Goal: Transaction & Acquisition: Download file/media

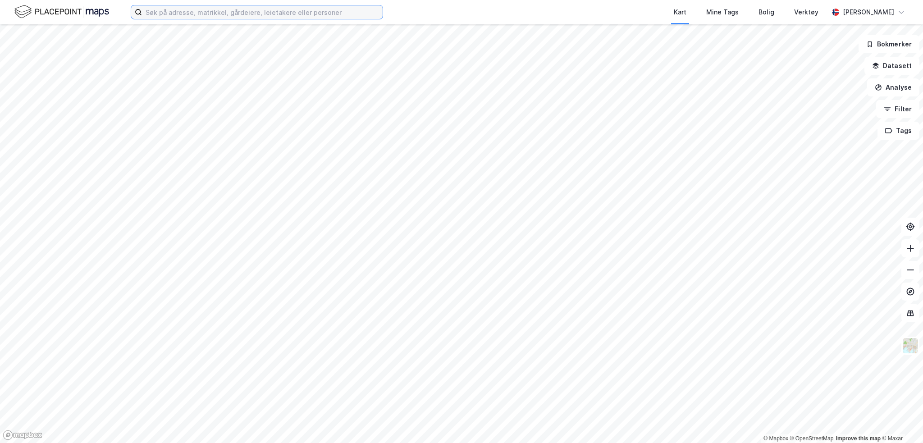
click at [193, 12] on input at bounding box center [262, 12] width 241 height 14
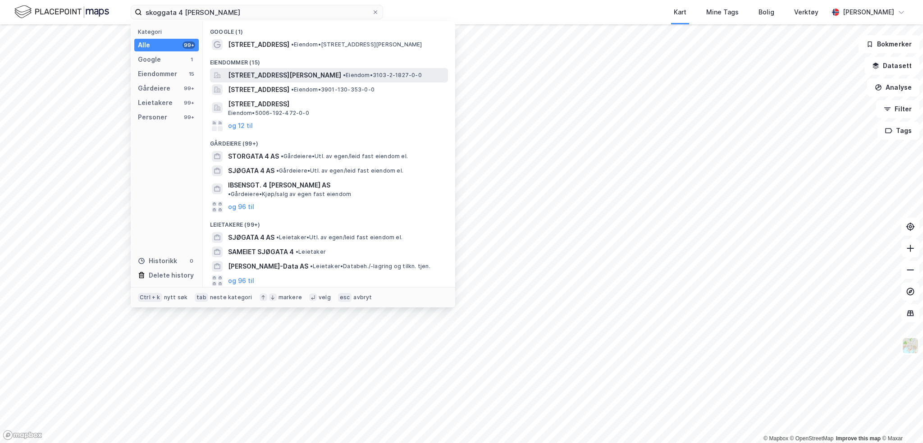
click at [290, 71] on span "[STREET_ADDRESS][PERSON_NAME]" at bounding box center [284, 75] width 113 height 11
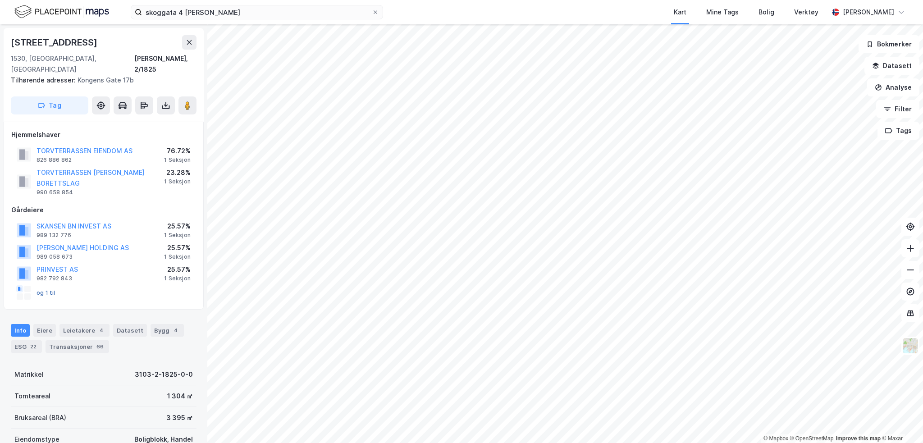
click at [0, 0] on button "og 1 til" at bounding box center [0, 0] width 0 height 0
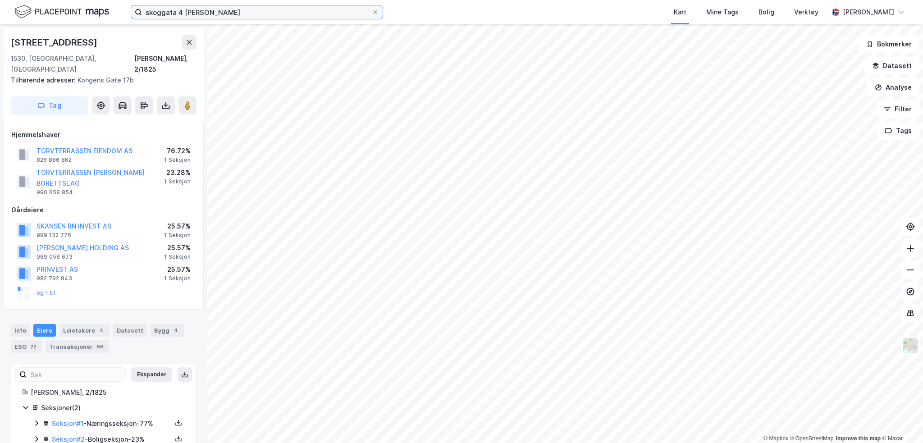
click at [165, 17] on input "skoggata 4 moss" at bounding box center [257, 12] width 230 height 14
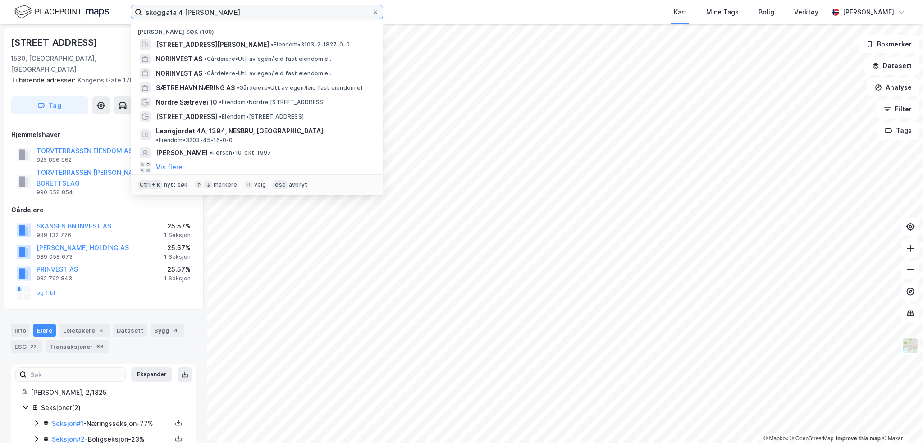
drag, startPoint x: 212, startPoint y: 16, endPoint x: -2, endPoint y: 30, distance: 214.6
click at [0, 30] on html "skoggata 4 moss Nylige søk (100) Skoggata 4, 1530, MOSS, MOSS • Eiendom • 3103-…" at bounding box center [461, 221] width 923 height 443
type input "mano eiendom"
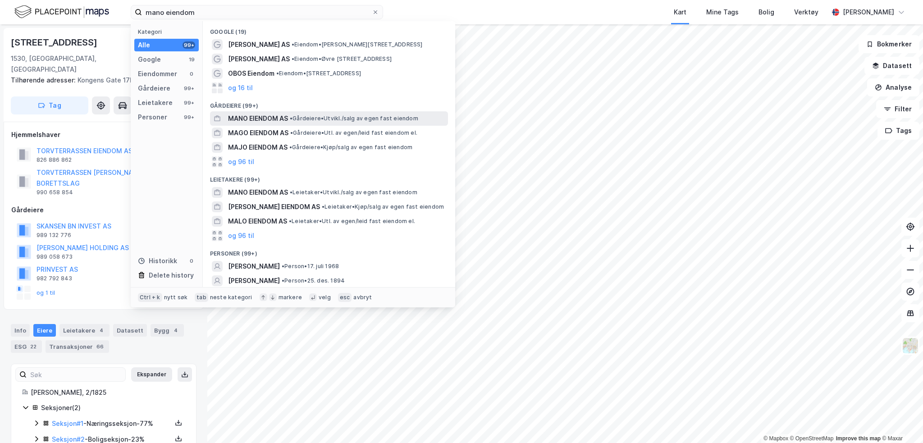
click at [262, 119] on span "MANO EIENDOM AS" at bounding box center [258, 118] width 60 height 11
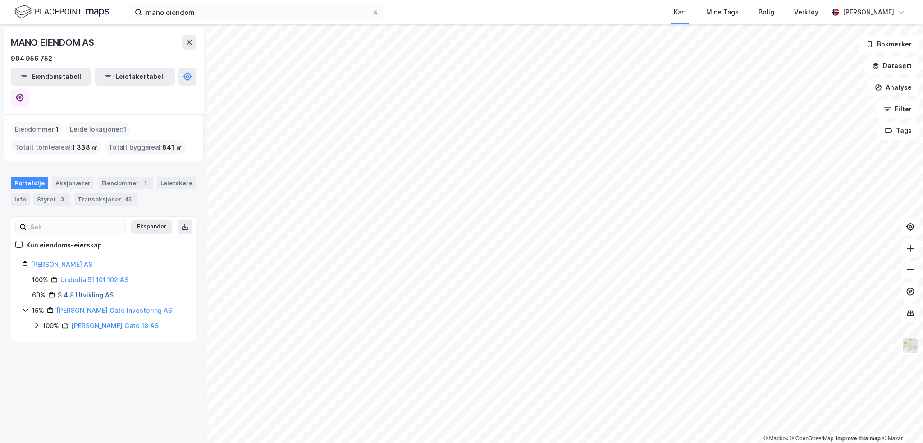
click at [95, 291] on link "S 4 8 Utvikling AS" at bounding box center [86, 295] width 56 height 8
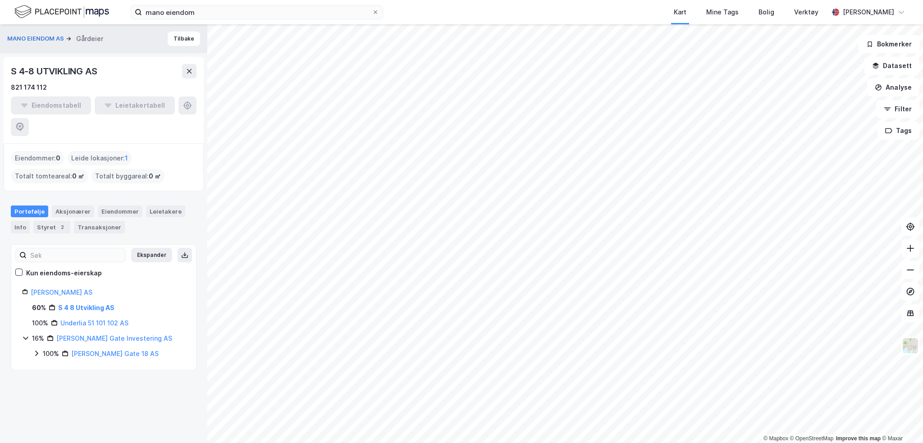
click at [96, 212] on div "Portefølje Aksjonærer Eiendommer Leietakere Info Styret 2 Transaksjoner" at bounding box center [103, 216] width 207 height 42
click at [95, 221] on div "Transaksjoner" at bounding box center [99, 227] width 51 height 13
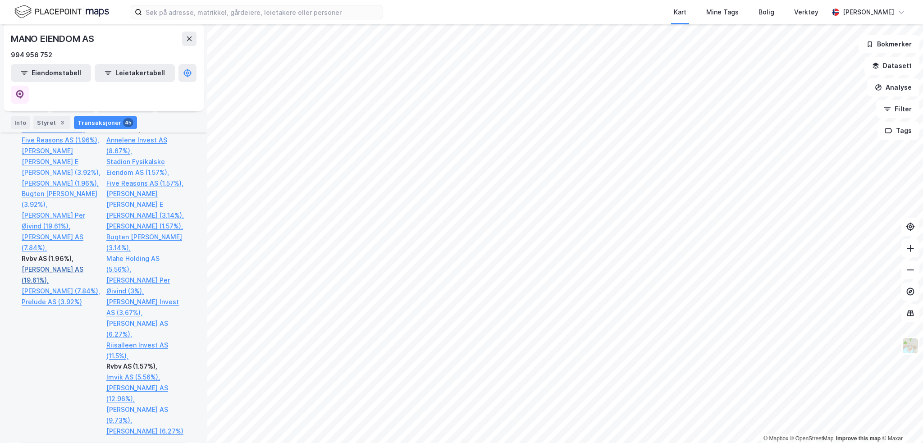
scroll to position [1157, 0]
click at [48, 265] on link "[PERSON_NAME] AS (19.61%)," at bounding box center [61, 276] width 79 height 22
click at [27, 265] on link "Mano Eiendom AS (19.61%)," at bounding box center [61, 276] width 79 height 22
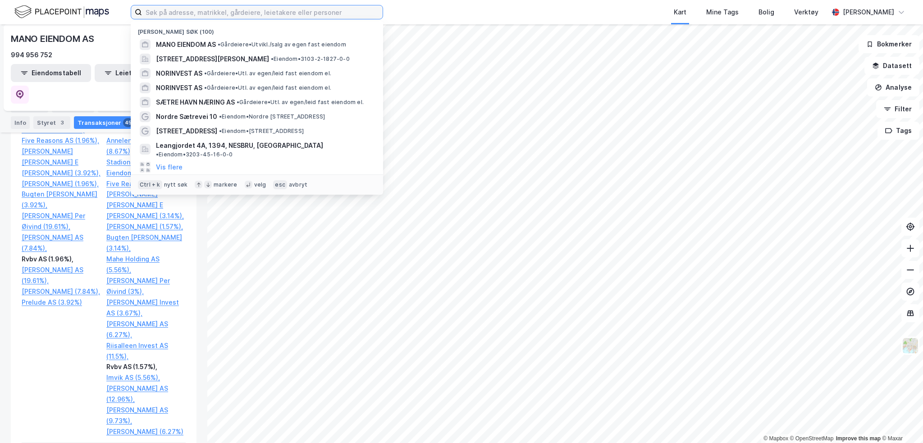
click at [169, 11] on input at bounding box center [262, 12] width 241 height 14
click at [188, 39] on span "MANO EIENDOM AS" at bounding box center [186, 44] width 60 height 11
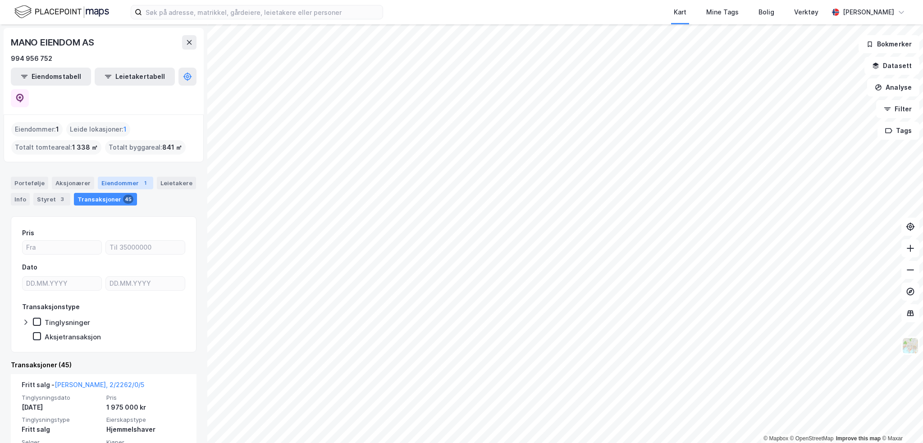
click at [126, 177] on div "Eiendommer 1" at bounding box center [125, 183] width 55 height 13
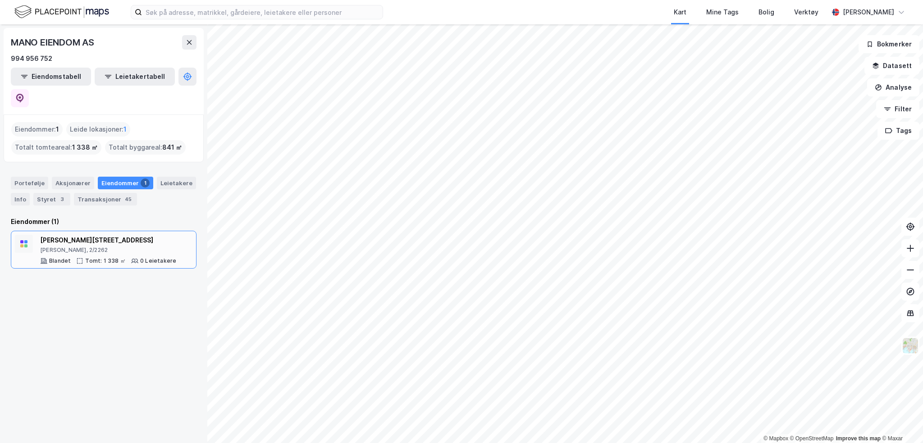
click at [92, 235] on div "Vogts gate 18" at bounding box center [108, 240] width 136 height 11
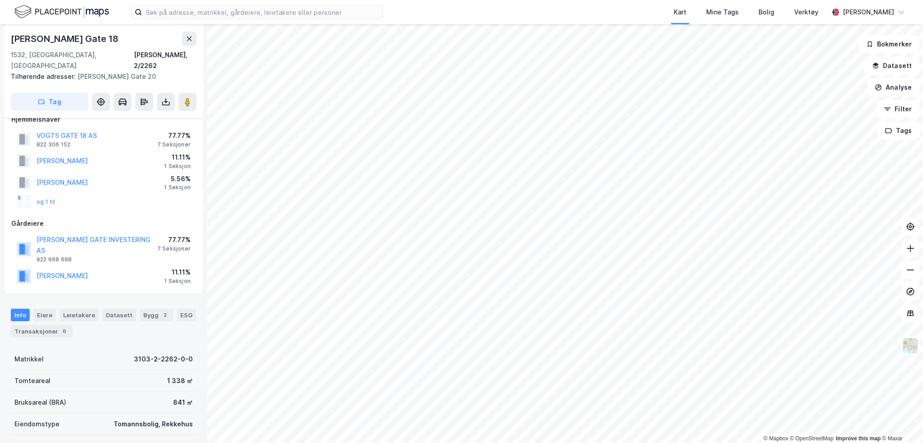
click at [85, 233] on div "VOGTS GATE INVESTERING AS 922 668 698 77.77% 7 Seksjoner" at bounding box center [103, 249] width 185 height 32
click at [0, 0] on button "VOGTS GATE INVESTERING AS" at bounding box center [0, 0] width 0 height 0
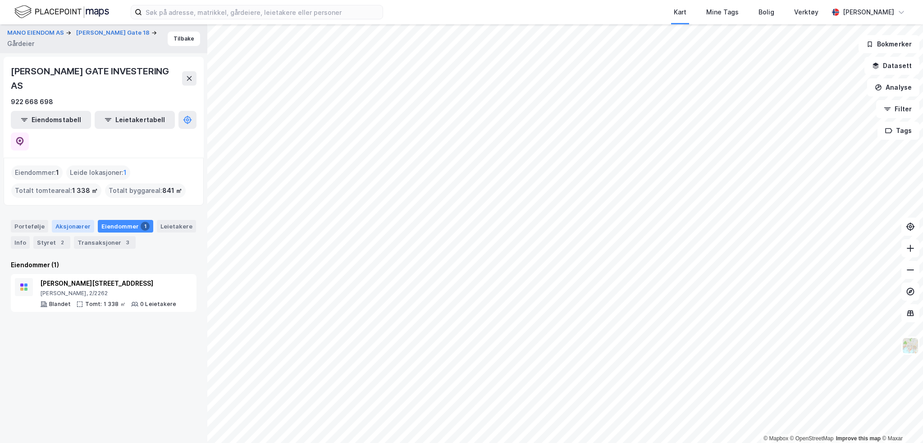
click at [67, 220] on div "Aksjonærer" at bounding box center [73, 226] width 42 height 13
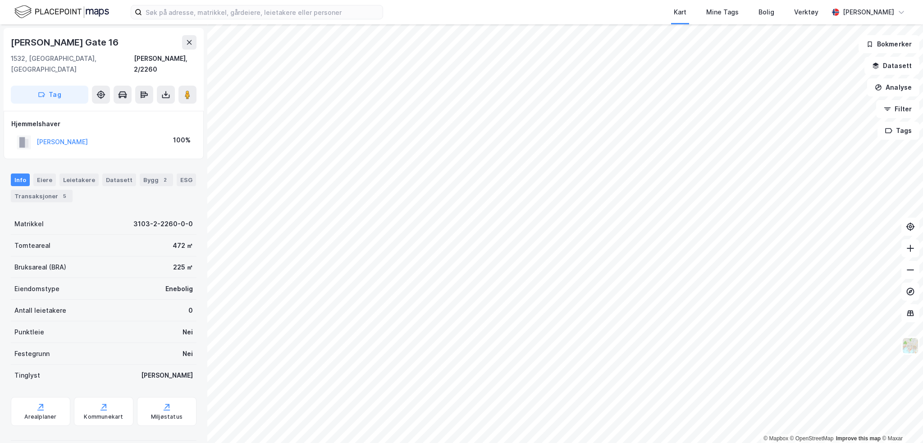
scroll to position [0, 0]
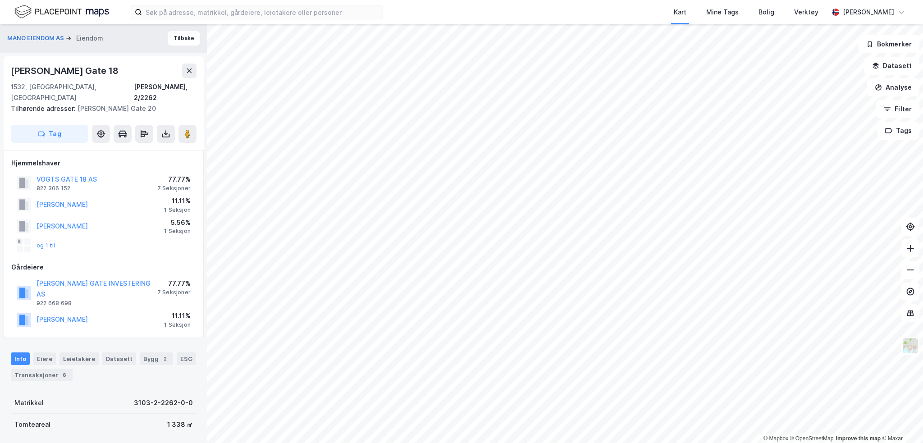
scroll to position [0, 0]
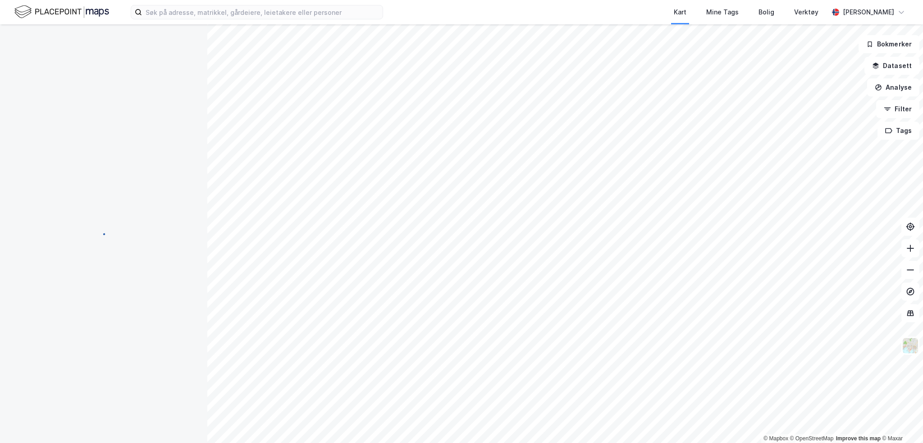
scroll to position [0, 0]
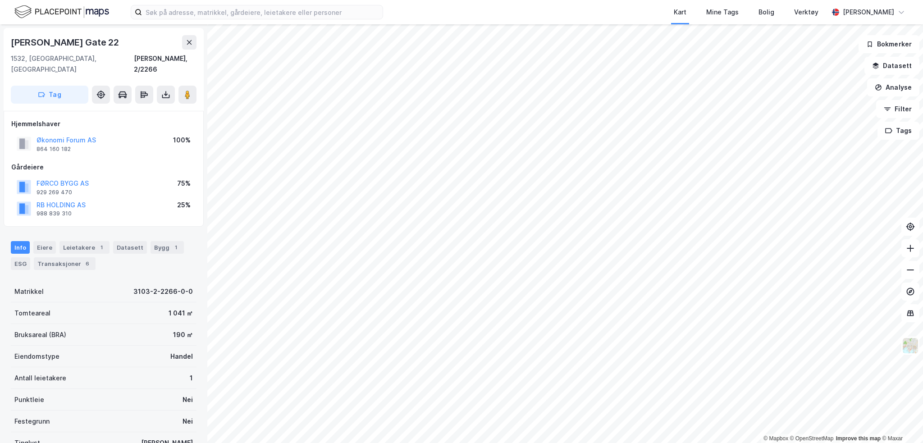
scroll to position [0, 0]
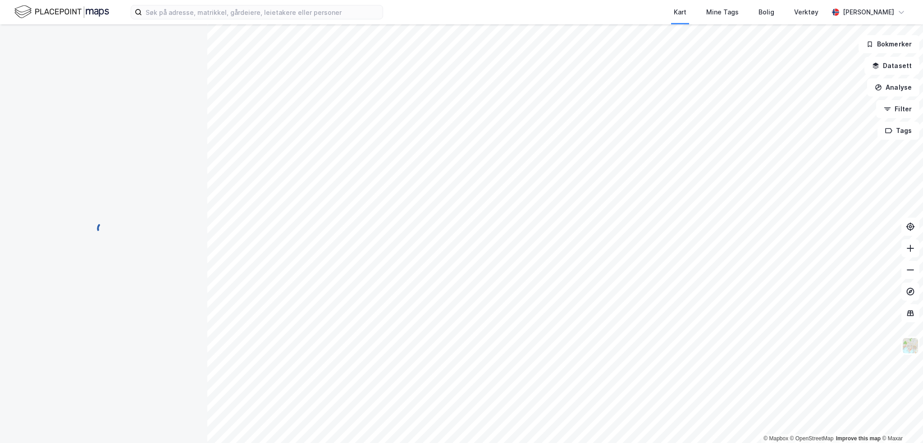
scroll to position [0, 0]
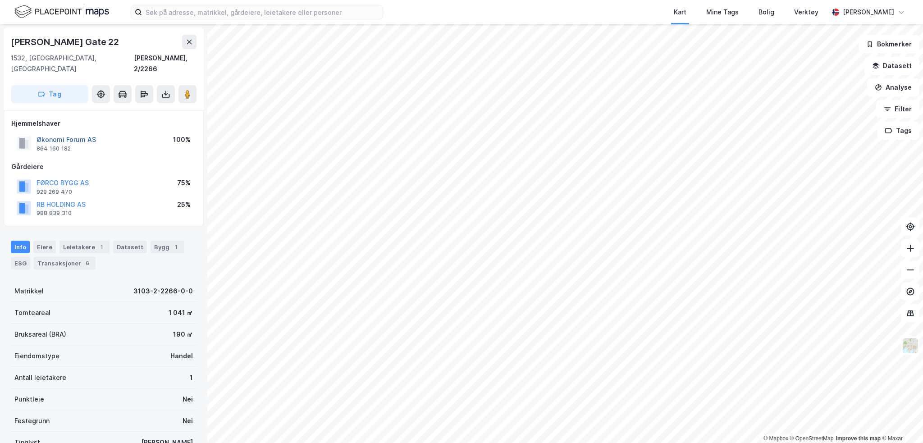
click at [0, 0] on button "Økonomi Forum AS" at bounding box center [0, 0] width 0 height 0
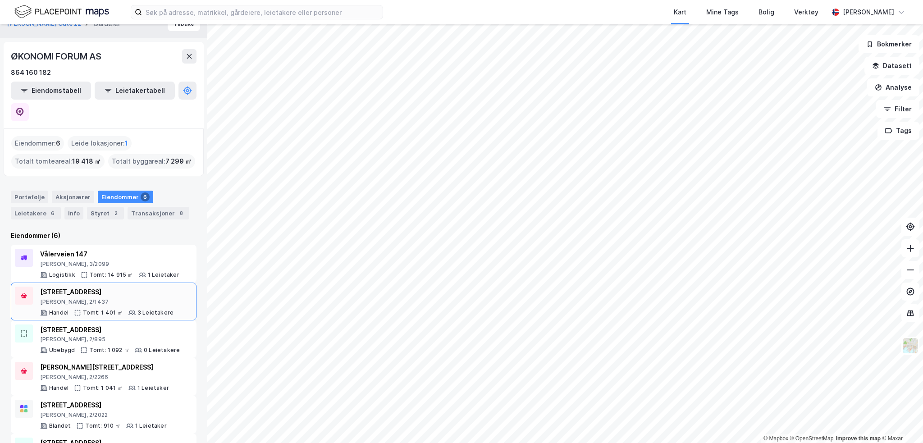
scroll to position [32, 0]
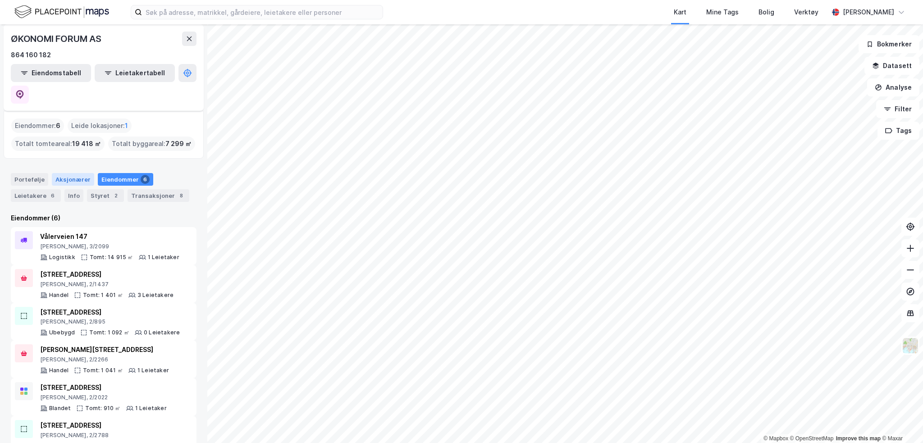
click at [52, 173] on div "Aksjonærer" at bounding box center [73, 179] width 42 height 13
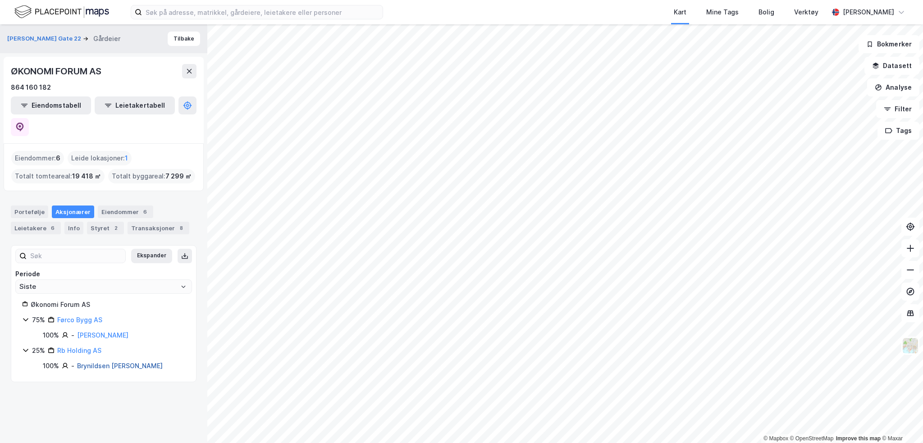
click at [114, 362] on link "Brynildsen Glenn Raymond" at bounding box center [120, 366] width 86 height 8
click at [86, 331] on link "Førland Knut" at bounding box center [102, 335] width 51 height 8
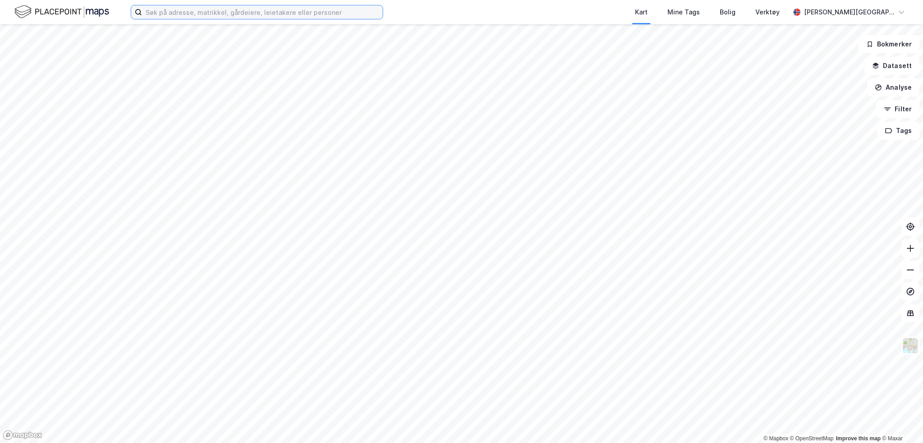
click at [200, 13] on input at bounding box center [262, 12] width 241 height 14
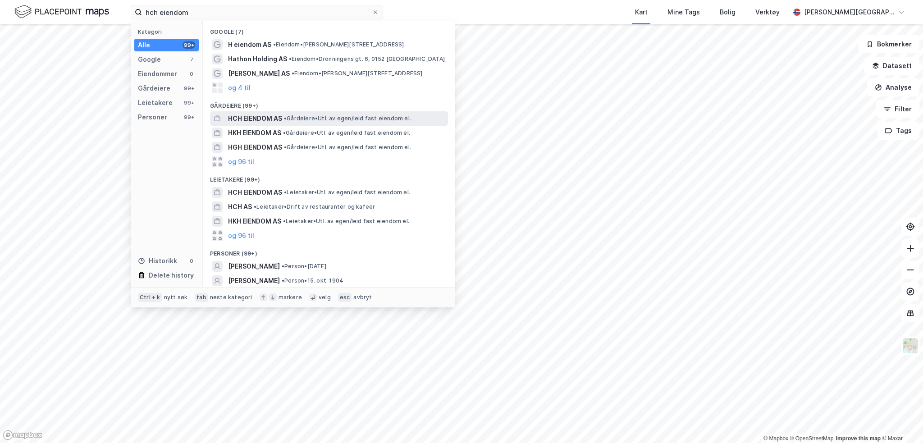
click at [273, 119] on span "HCH EIENDOM AS" at bounding box center [255, 118] width 54 height 11
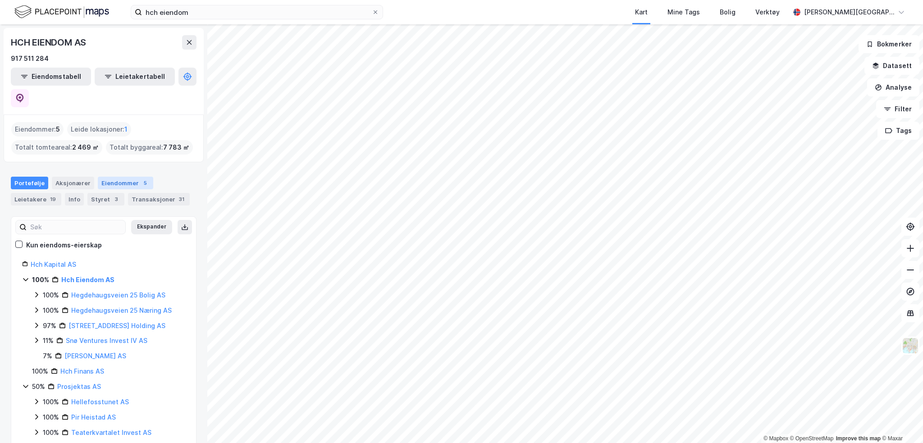
click at [111, 177] on div "Eiendommer 5" at bounding box center [125, 183] width 55 height 13
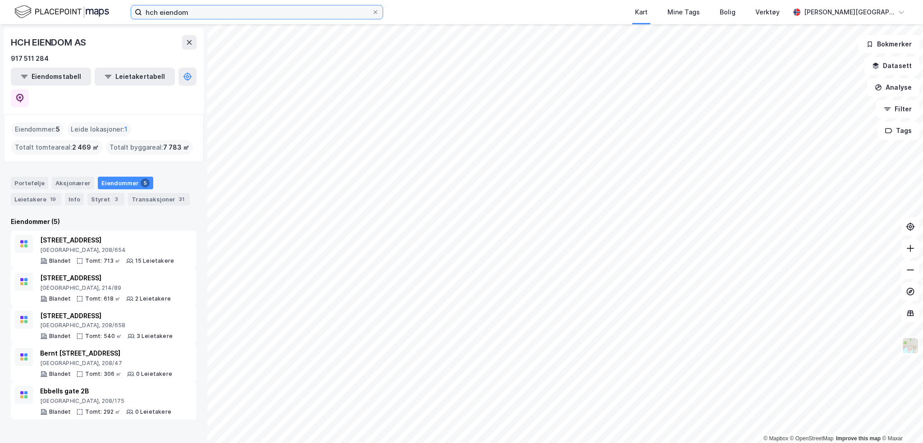
click at [220, 10] on input "hch eiendom" at bounding box center [257, 12] width 230 height 14
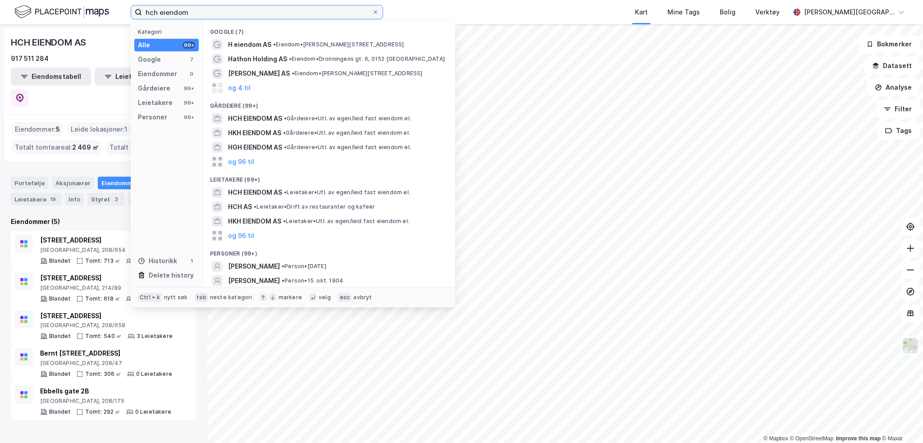
drag, startPoint x: 160, startPoint y: 17, endPoint x: 67, endPoint y: 18, distance: 92.4
click at [68, 18] on div "hch eiendom Kategori Alle 99+ Google 7 Eiendommer 0 Gårdeiere 99+ Leietakere 99…" at bounding box center [461, 12] width 923 height 24
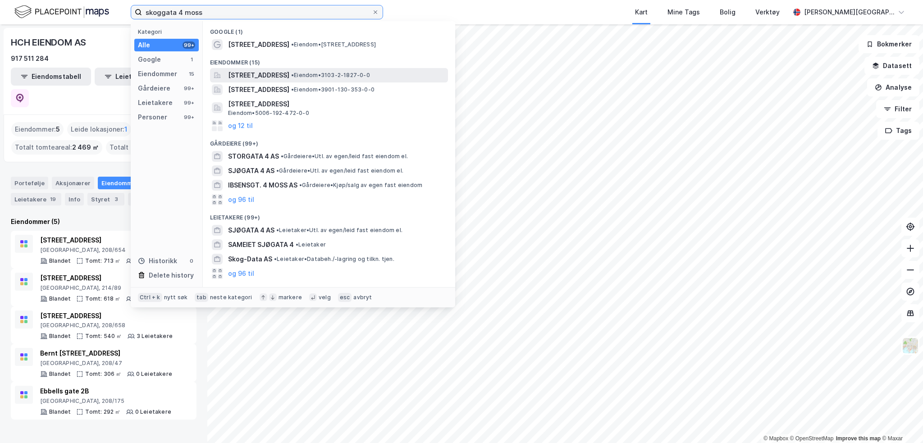
type input "skoggata 4 moss"
click at [265, 77] on span "[STREET_ADDRESS]" at bounding box center [258, 75] width 61 height 11
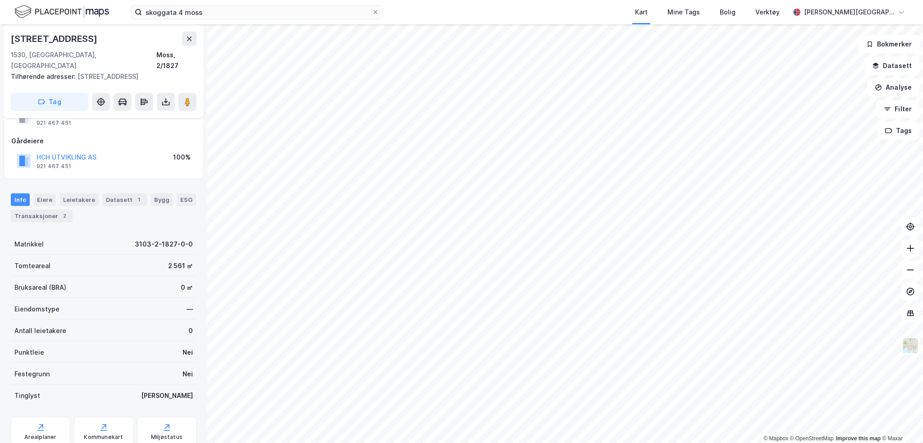
scroll to position [58, 0]
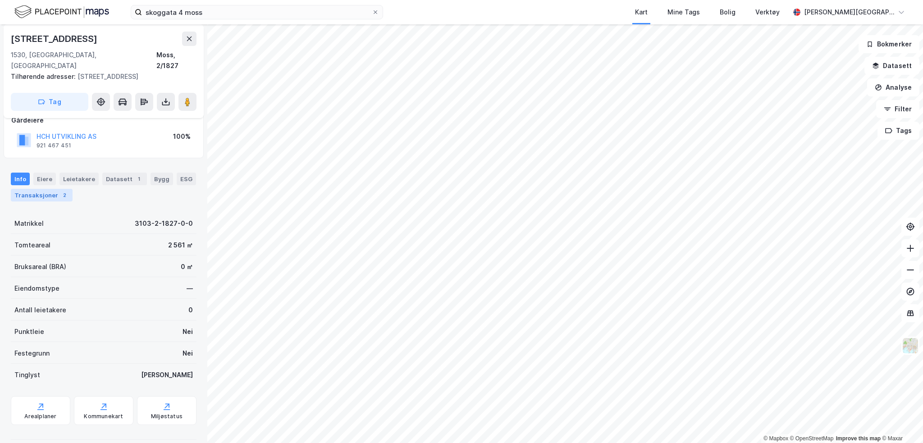
click at [41, 189] on div "Transaksjoner 2" at bounding box center [42, 195] width 62 height 13
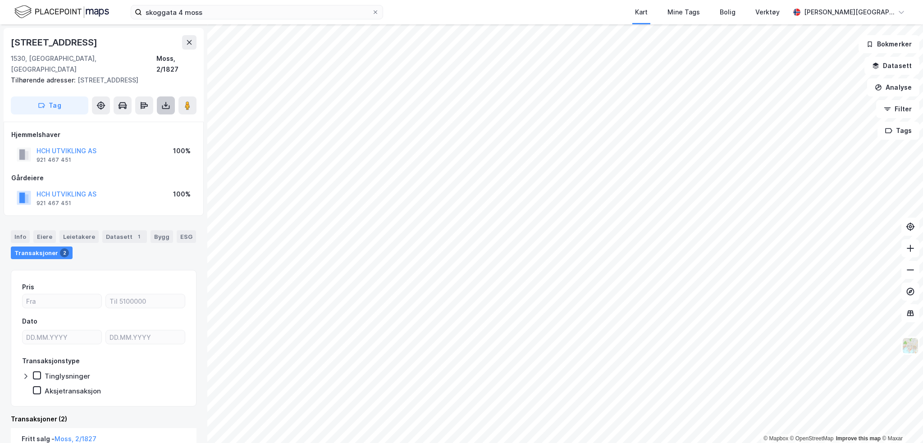
click at [168, 100] on button at bounding box center [166, 105] width 18 height 18
click at [144, 120] on div "Last ned grunnbok" at bounding box center [121, 123] width 52 height 7
